Goal: Download file/media

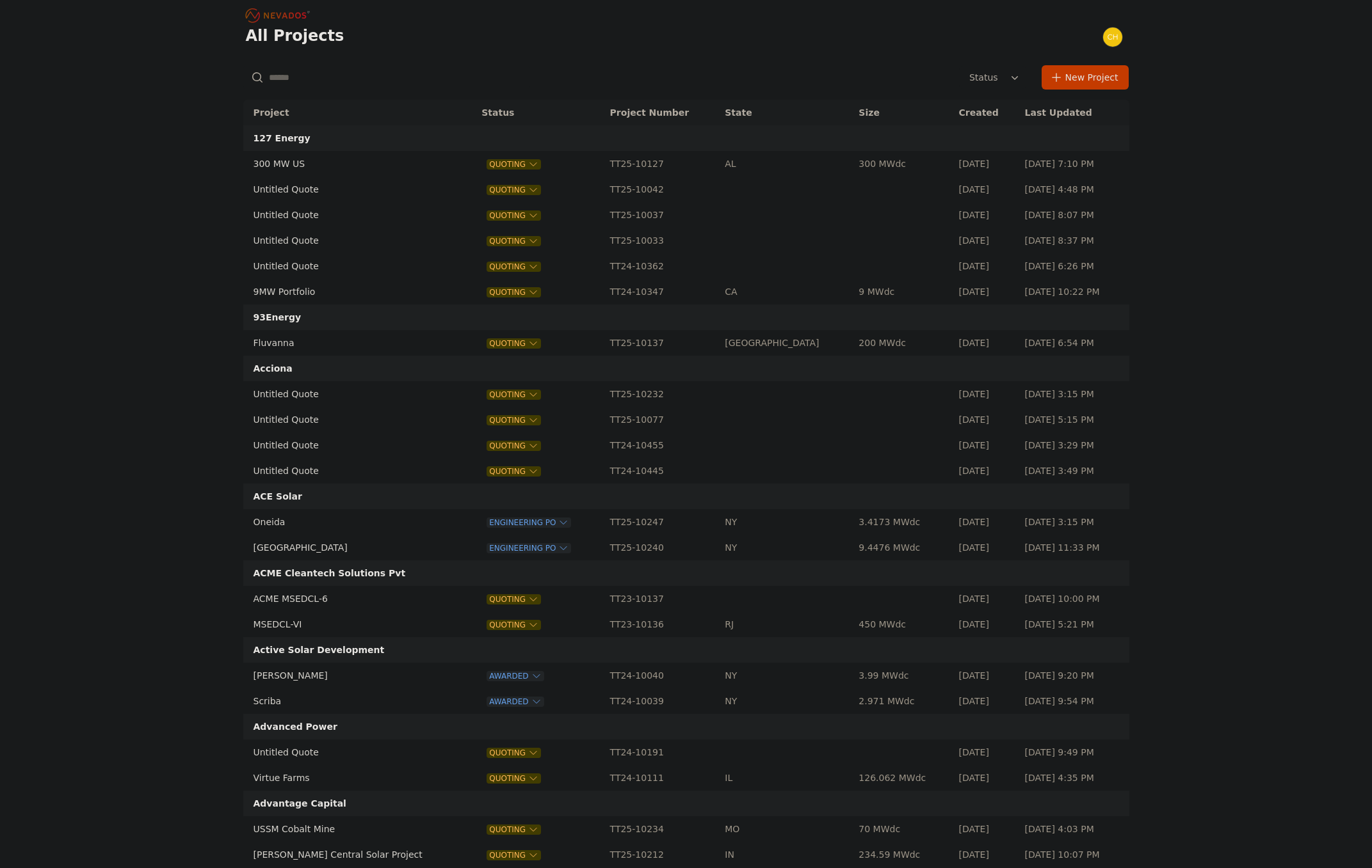
click at [350, 85] on input "text" at bounding box center [387, 77] width 286 height 23
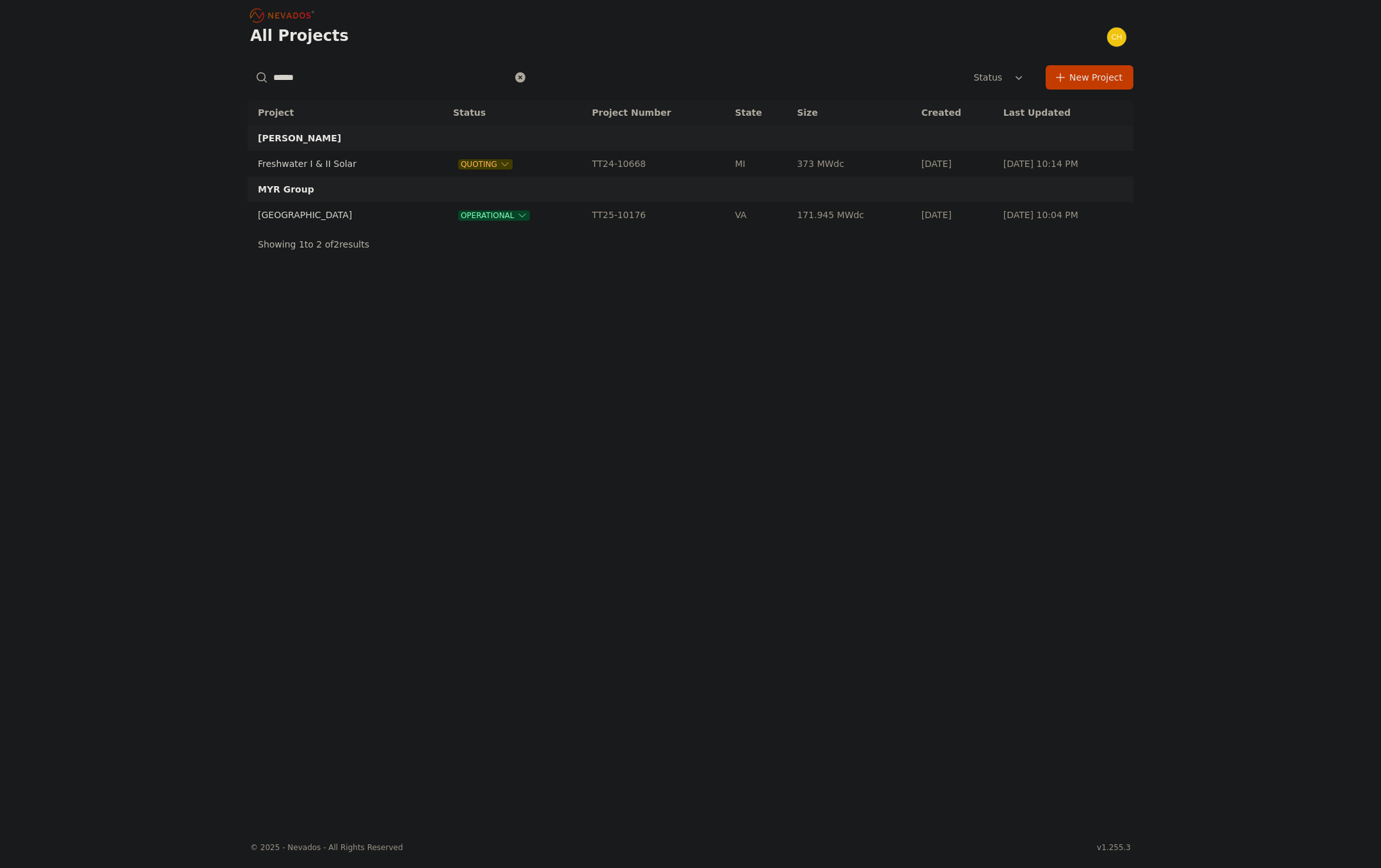
type input "******"
click at [292, 206] on td "[GEOGRAPHIC_DATA]" at bounding box center [337, 215] width 179 height 25
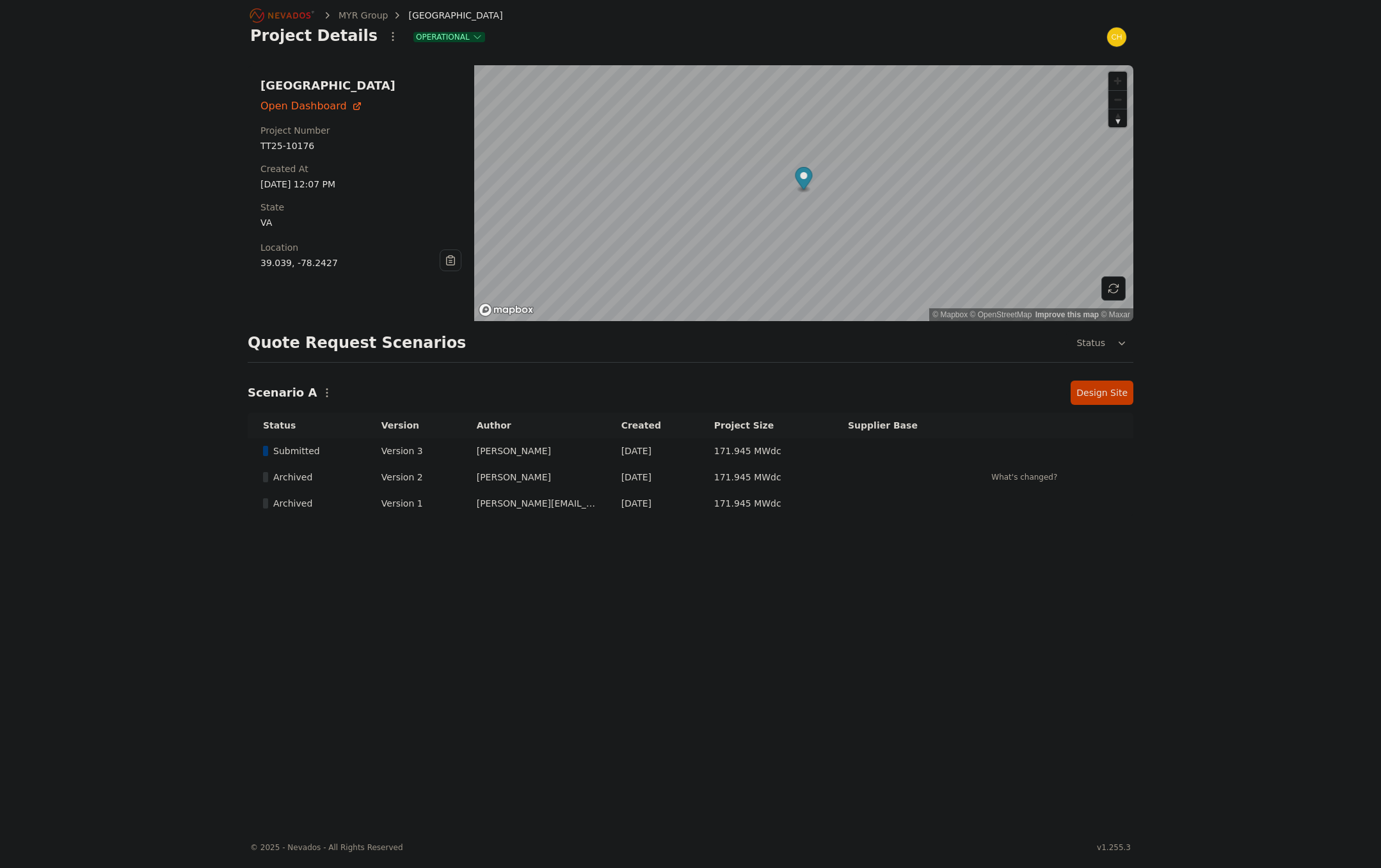
click at [1091, 388] on link "Design Site" at bounding box center [1101, 392] width 62 height 24
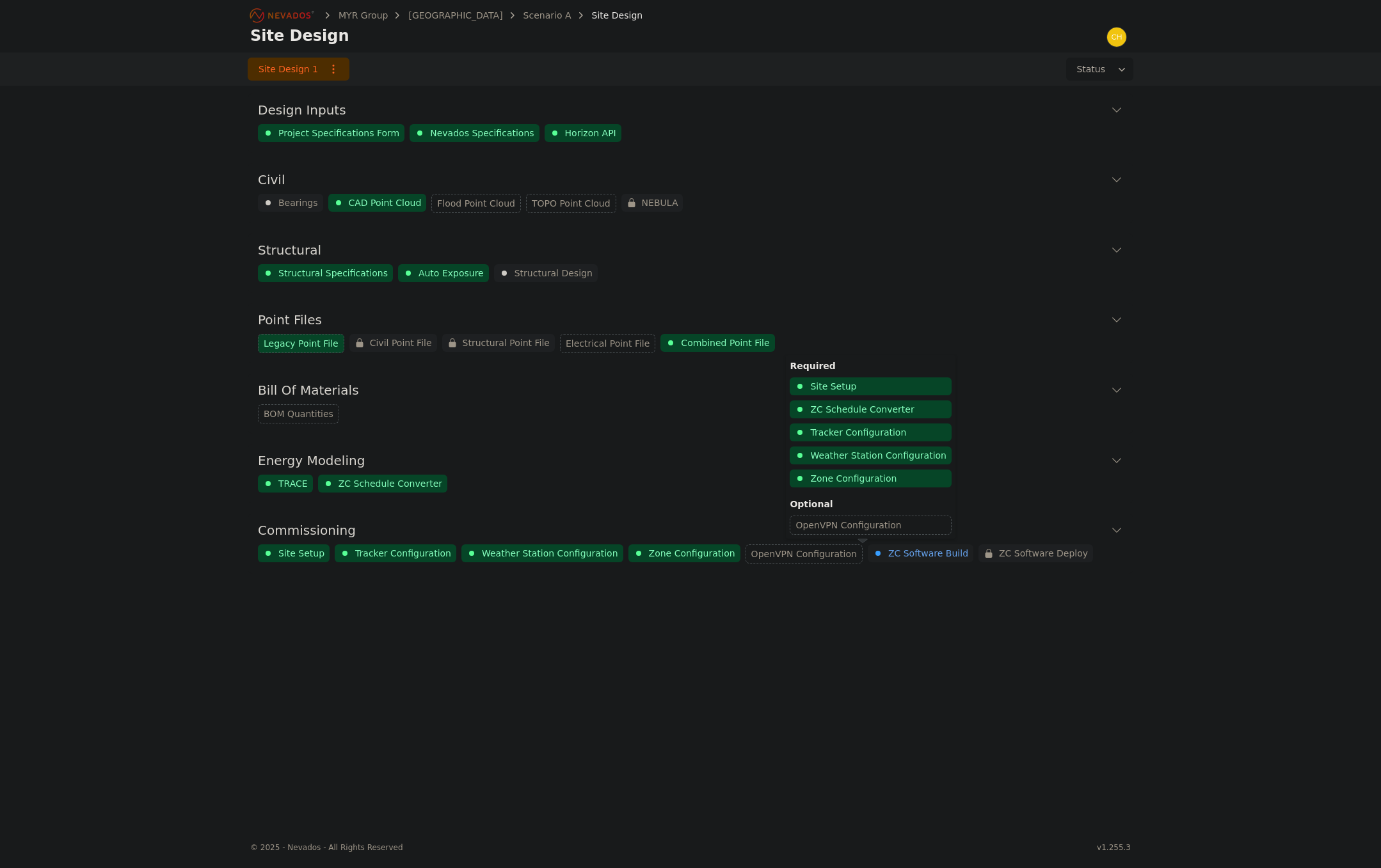
click at [888, 550] on span "ZC Software Build" at bounding box center [928, 553] width 80 height 13
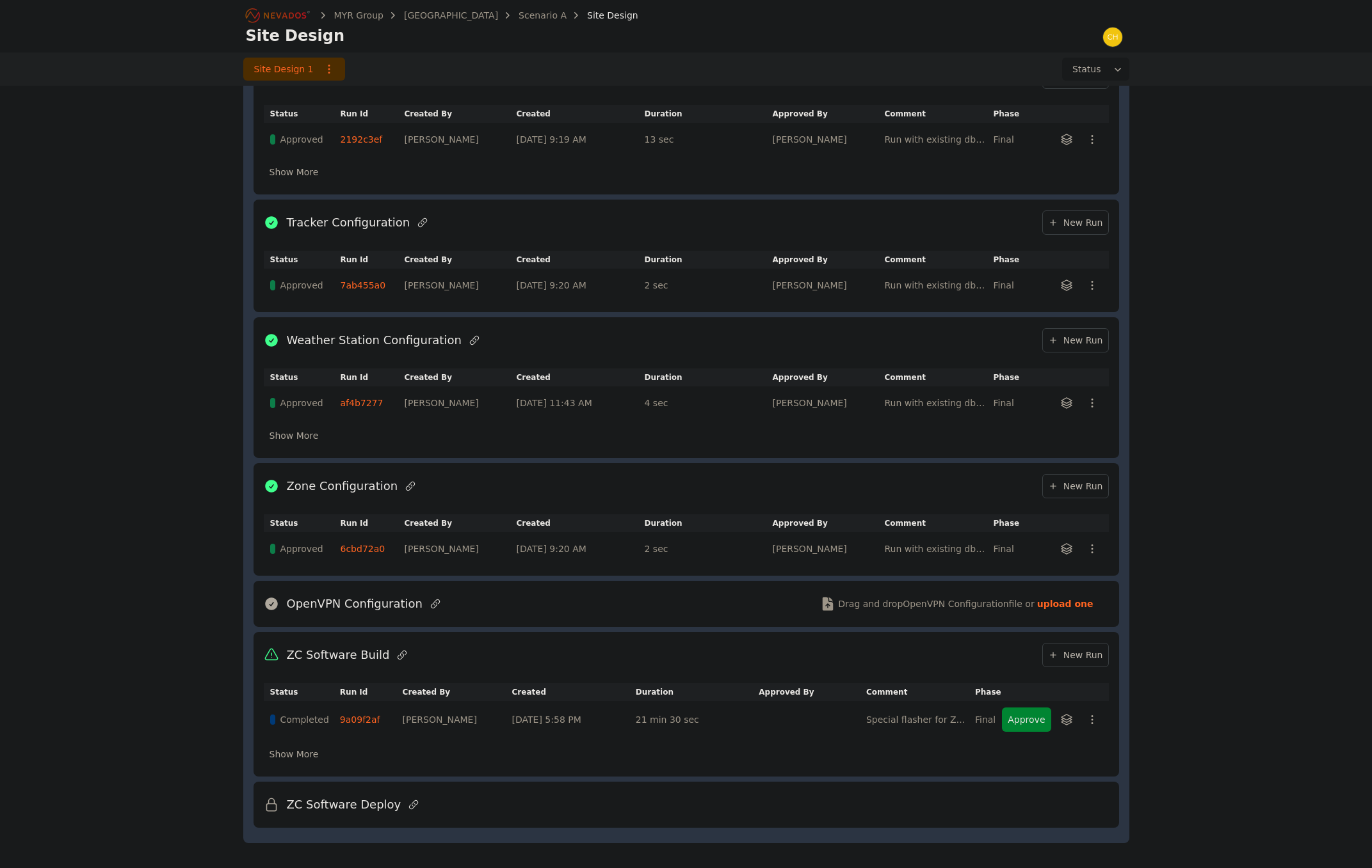
scroll to position [545, 0]
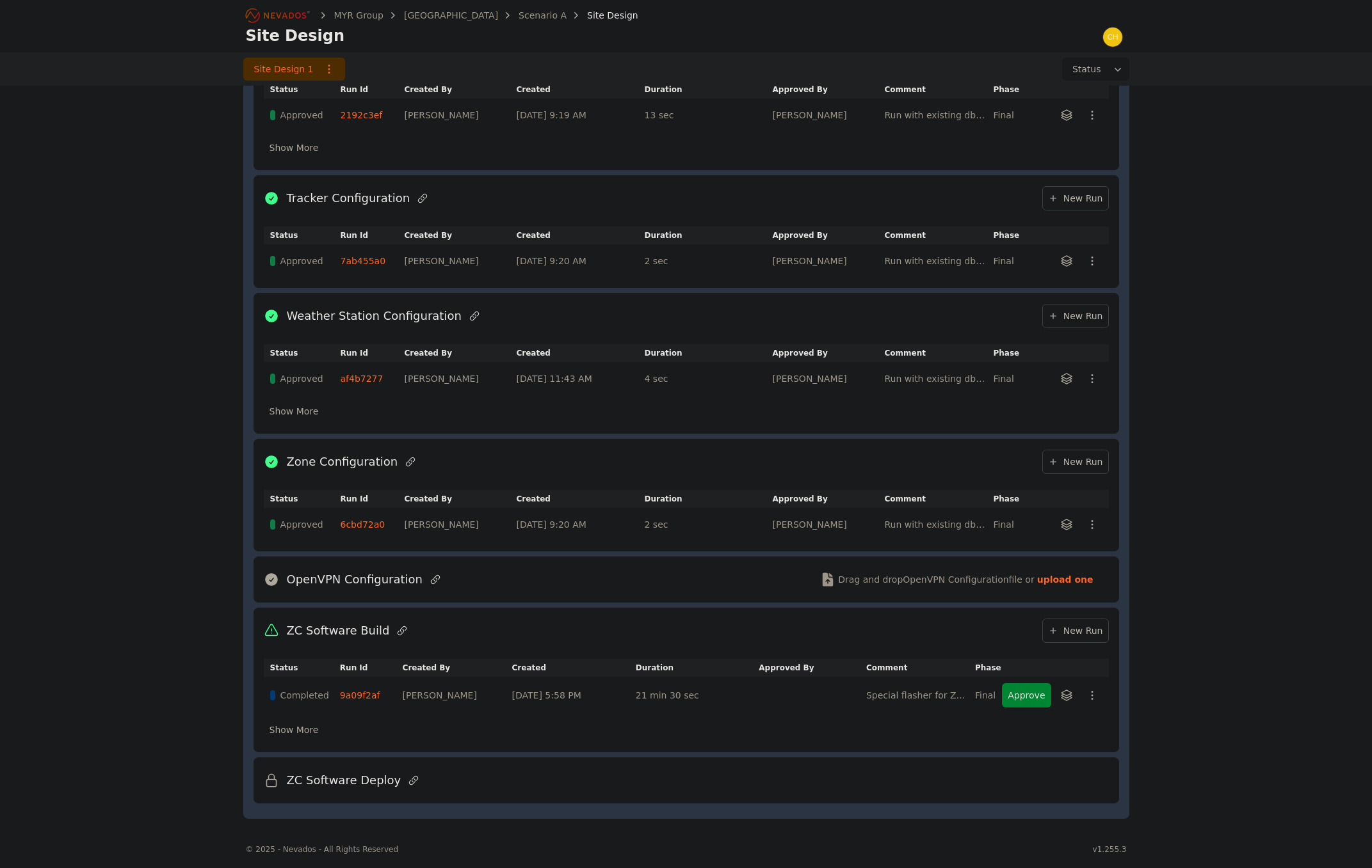
click at [366, 695] on link "9a09f2af" at bounding box center [360, 695] width 40 height 10
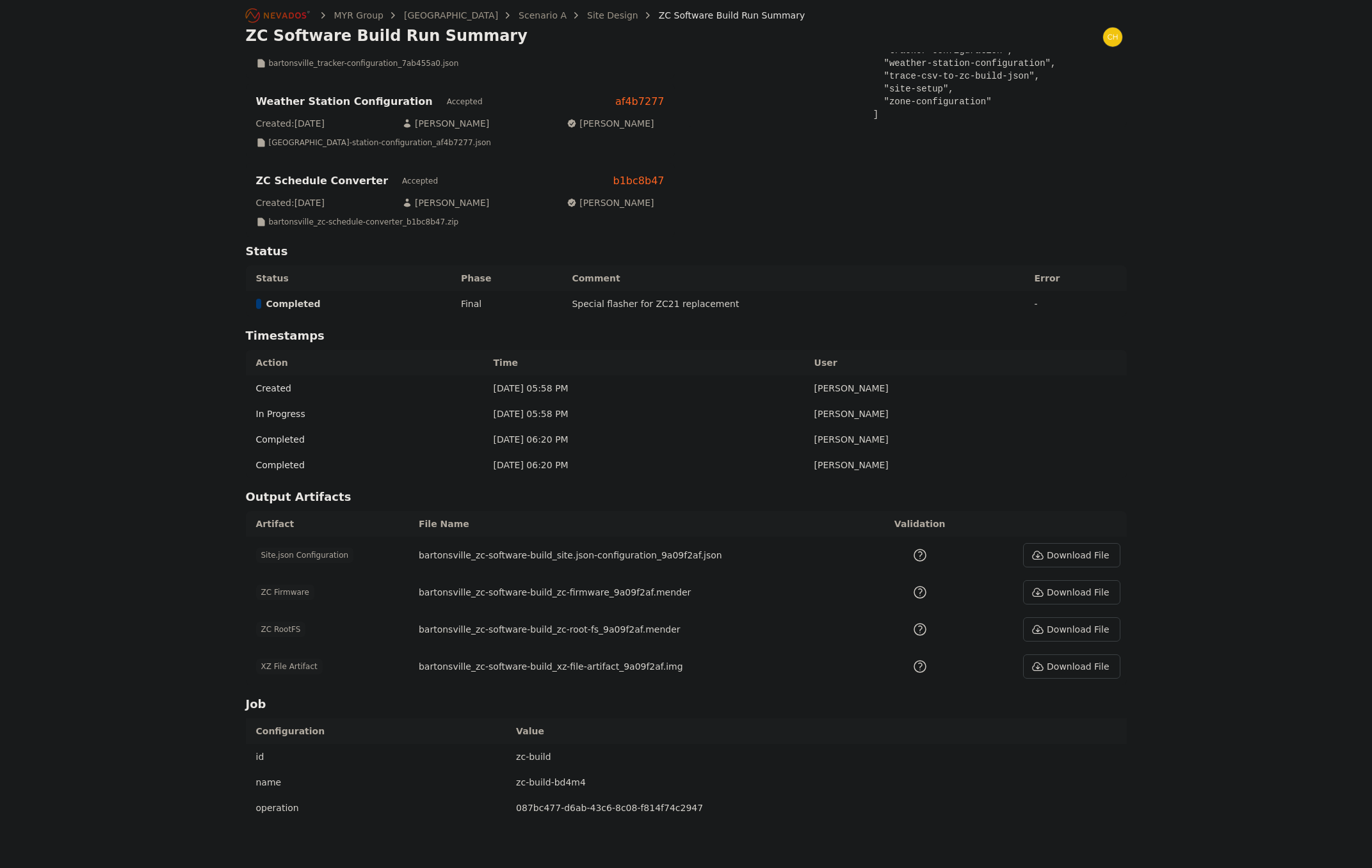
scroll to position [256, 0]
click at [1049, 670] on button "Download File" at bounding box center [1070, 666] width 97 height 24
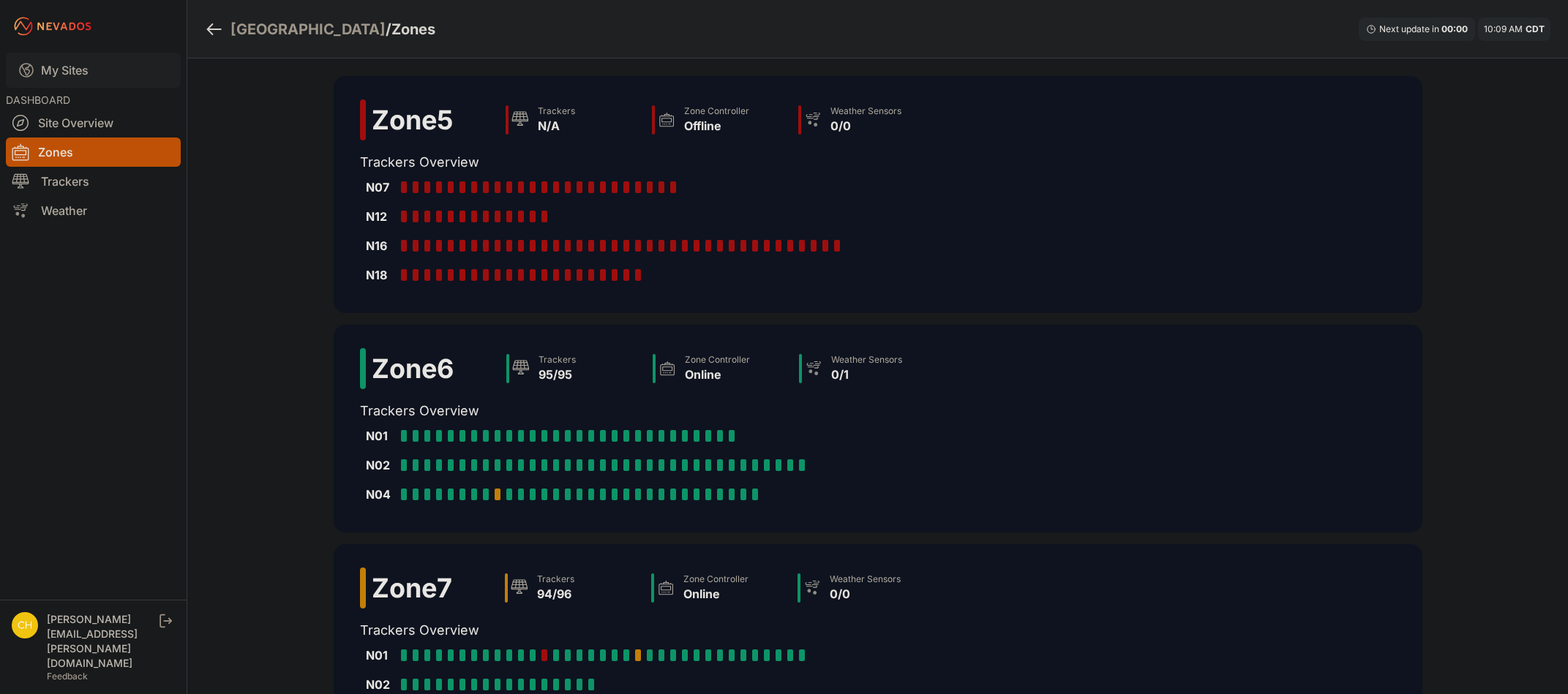
click at [96, 76] on link "My Sites" at bounding box center [93, 70] width 175 height 35
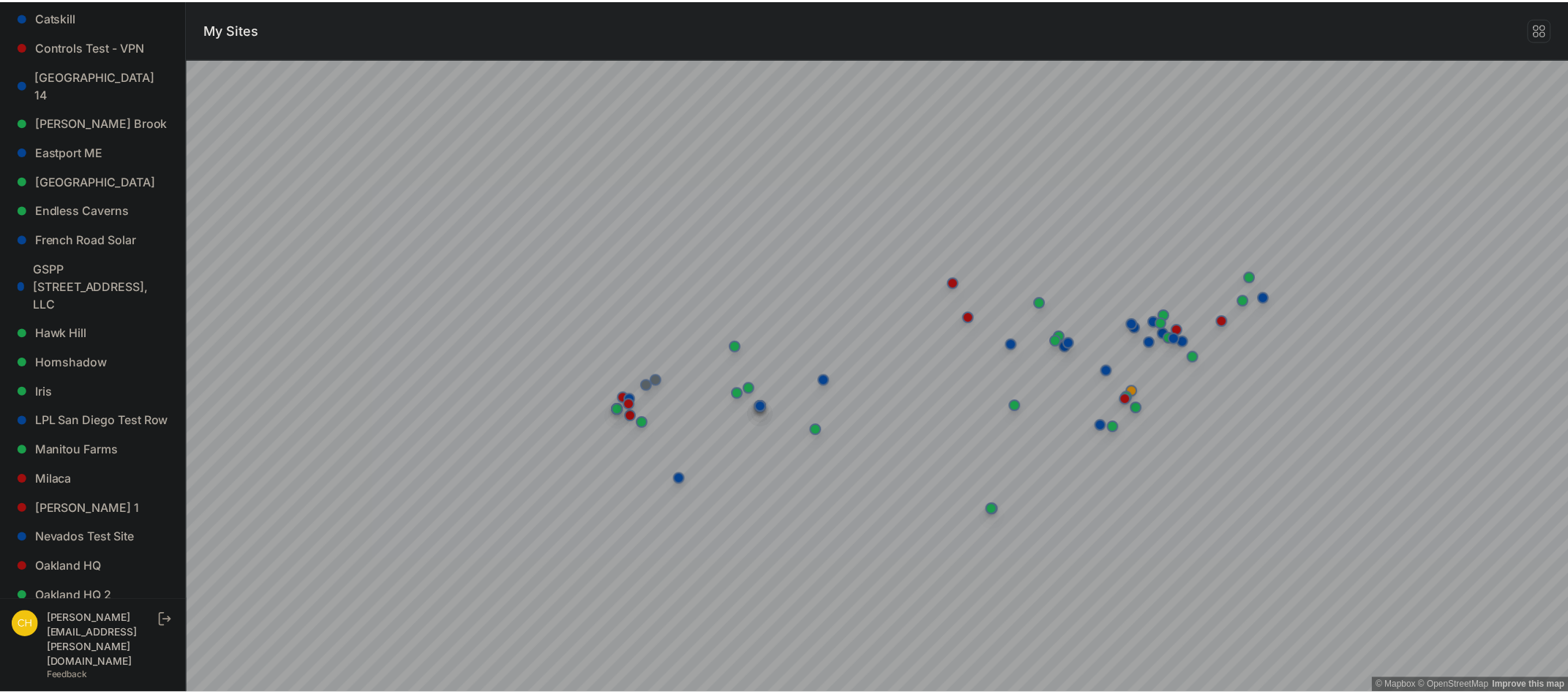
scroll to position [450, 0]
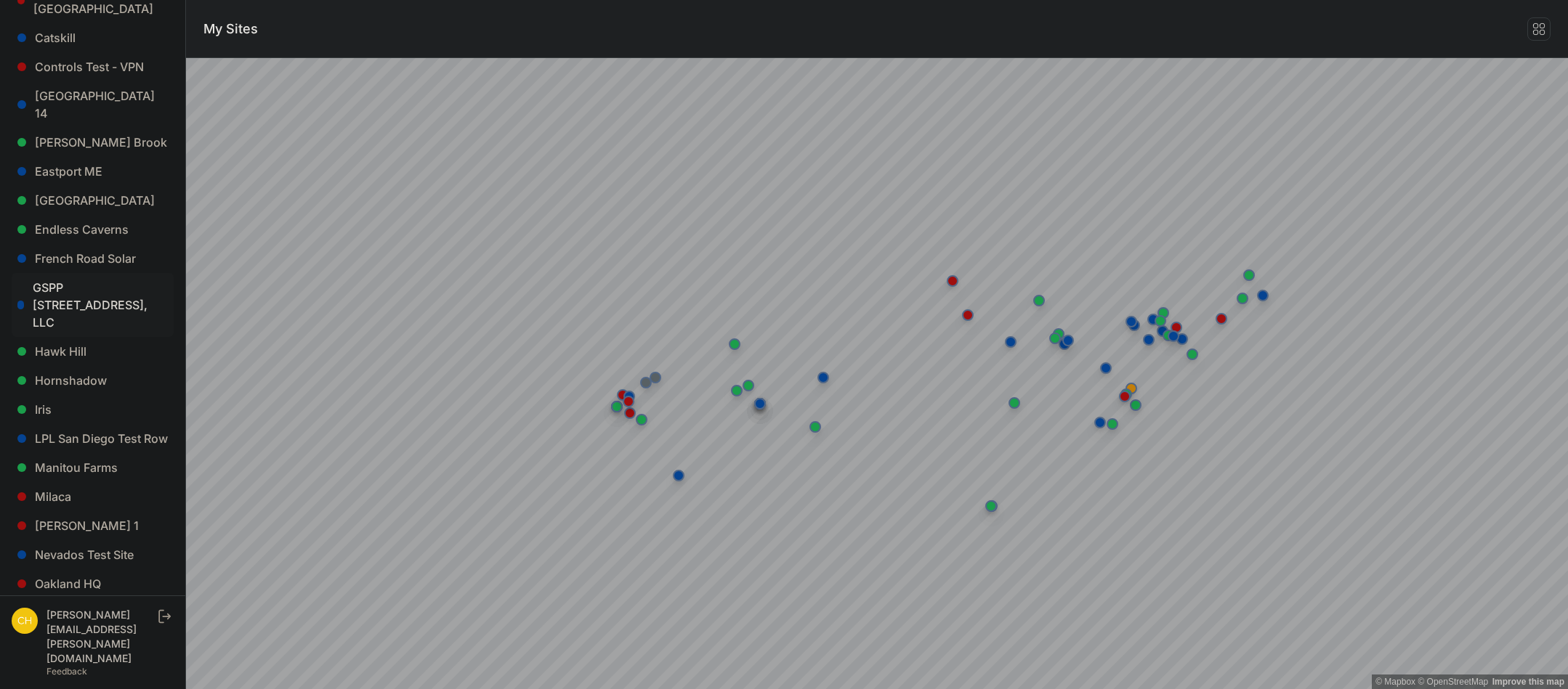
click at [98, 289] on link "GSPP [STREET_ADDRESS], LLC" at bounding box center [92, 305] width 162 height 64
